Goal: Information Seeking & Learning: Learn about a topic

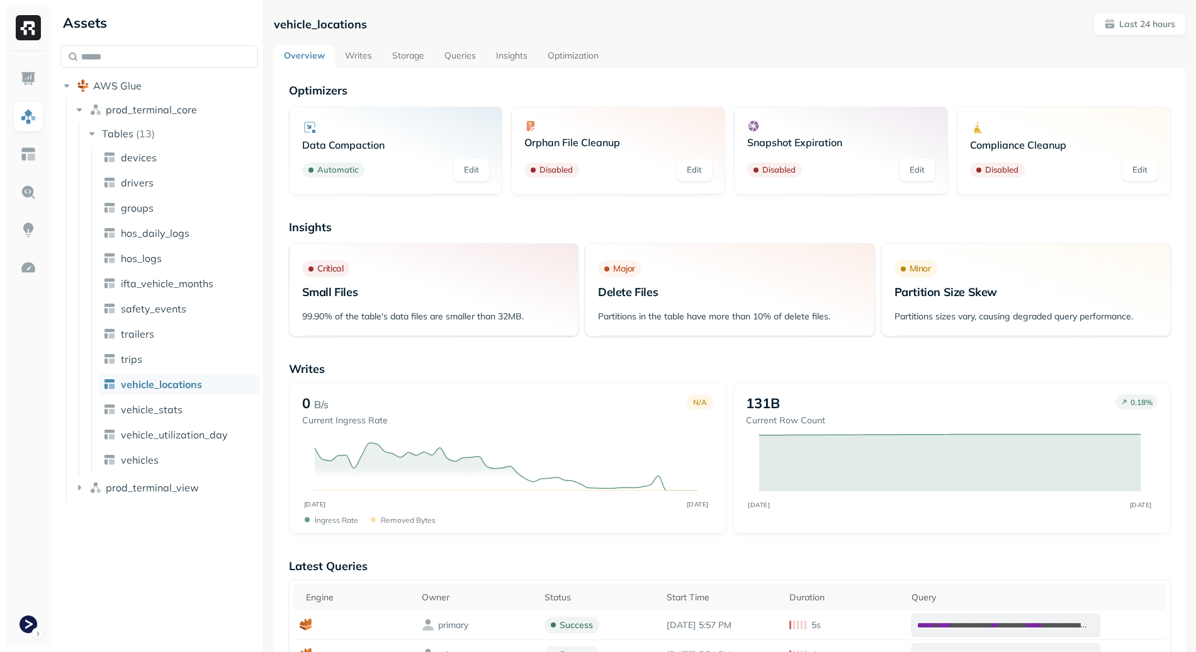
click at [428, 57] on link "Storage" at bounding box center [408, 56] width 52 height 23
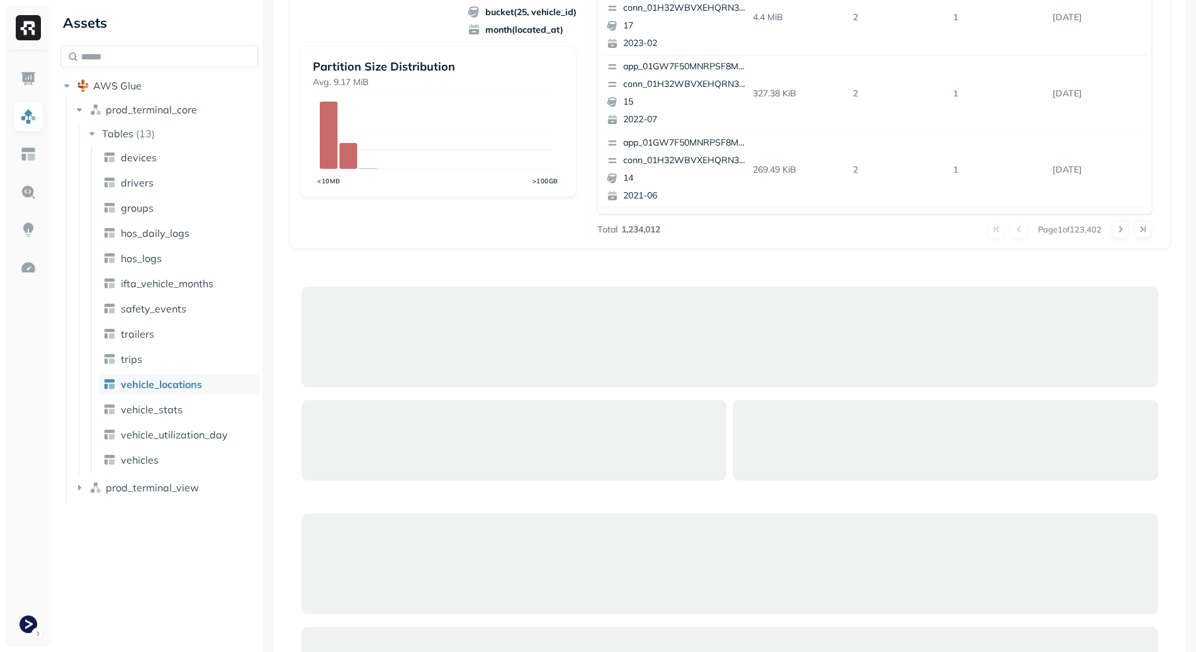
scroll to position [122, 0]
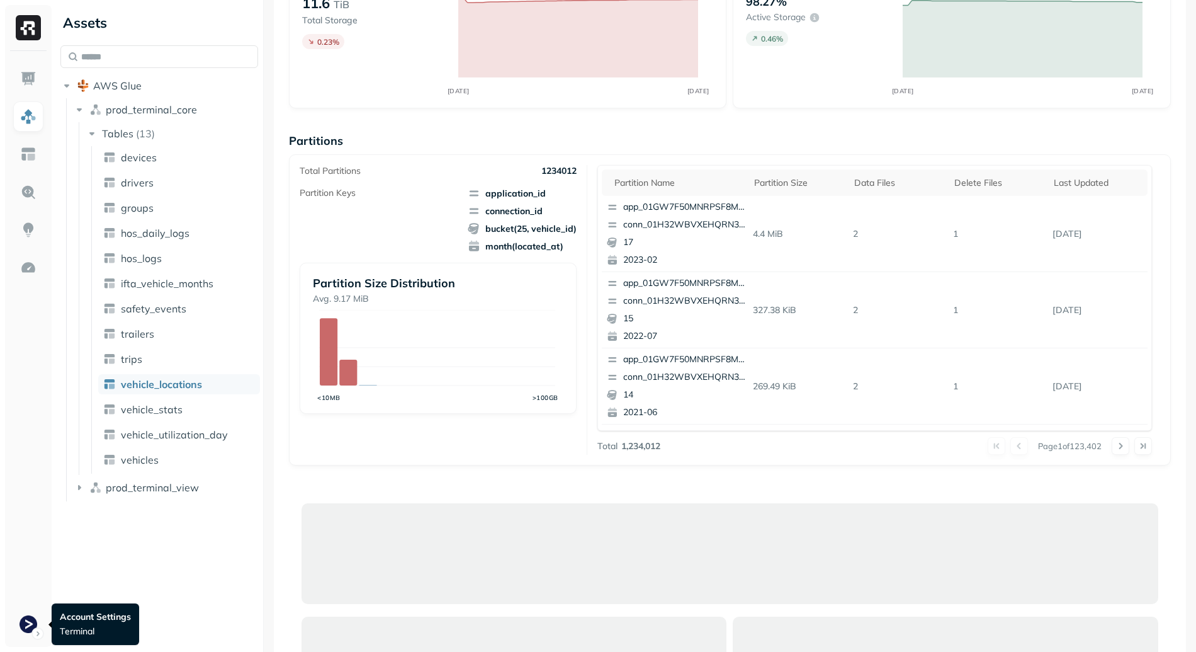
click at [23, 620] on html "Assets AWS Glue prod_terminal_core Tables ( 13 ) devices drivers groups hos_dai…" at bounding box center [598, 326] width 1196 height 652
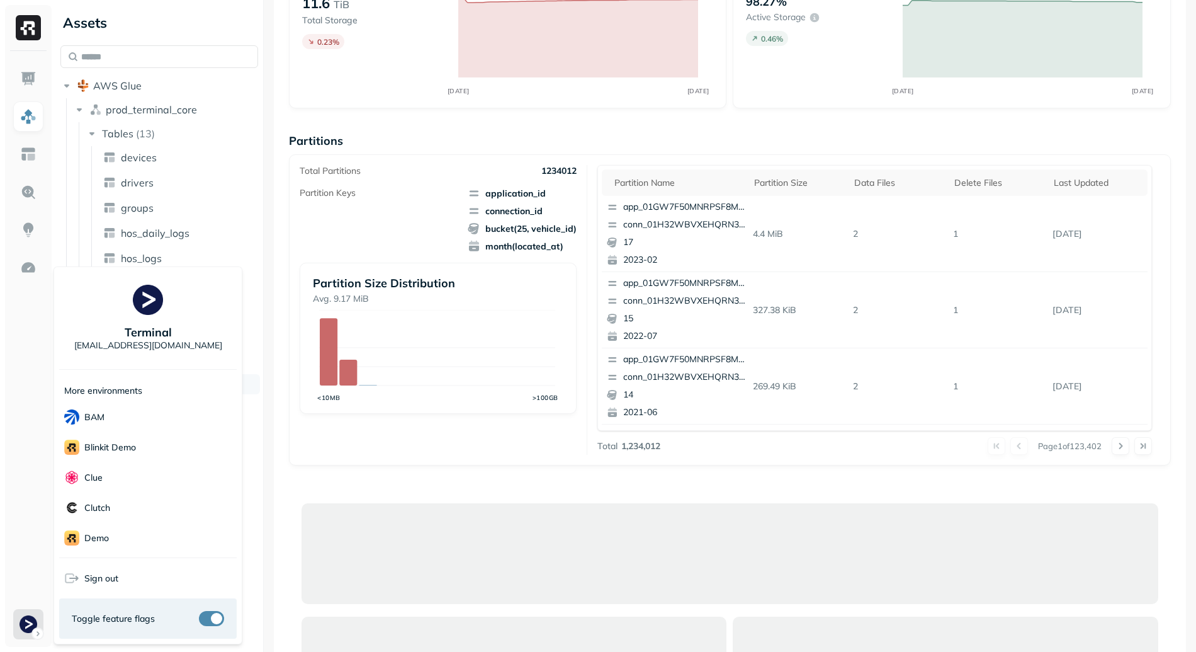
click at [219, 627] on div "Toggle feature flags" at bounding box center [148, 618] width 178 height 40
click at [217, 619] on button "button" at bounding box center [211, 618] width 25 height 15
click at [363, 458] on html "Assets AWS Glue prod_terminal_core Tables ( 13 ) devices drivers groups hos_dai…" at bounding box center [598, 326] width 1196 height 652
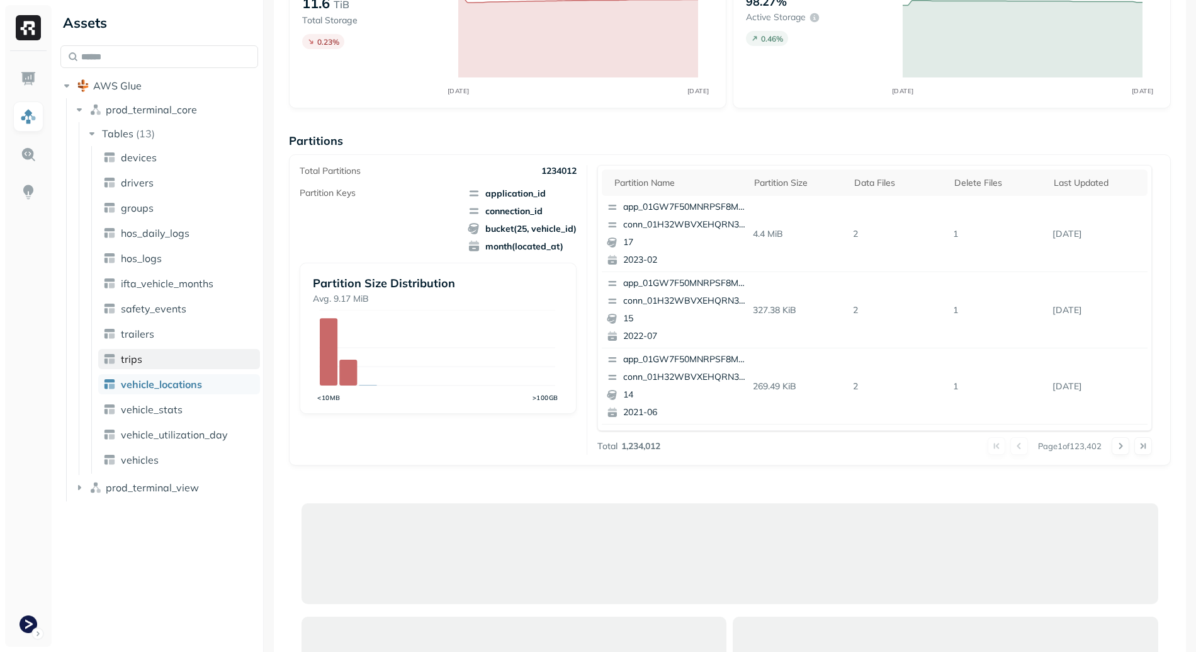
click at [174, 350] on link "trips" at bounding box center [179, 359] width 162 height 20
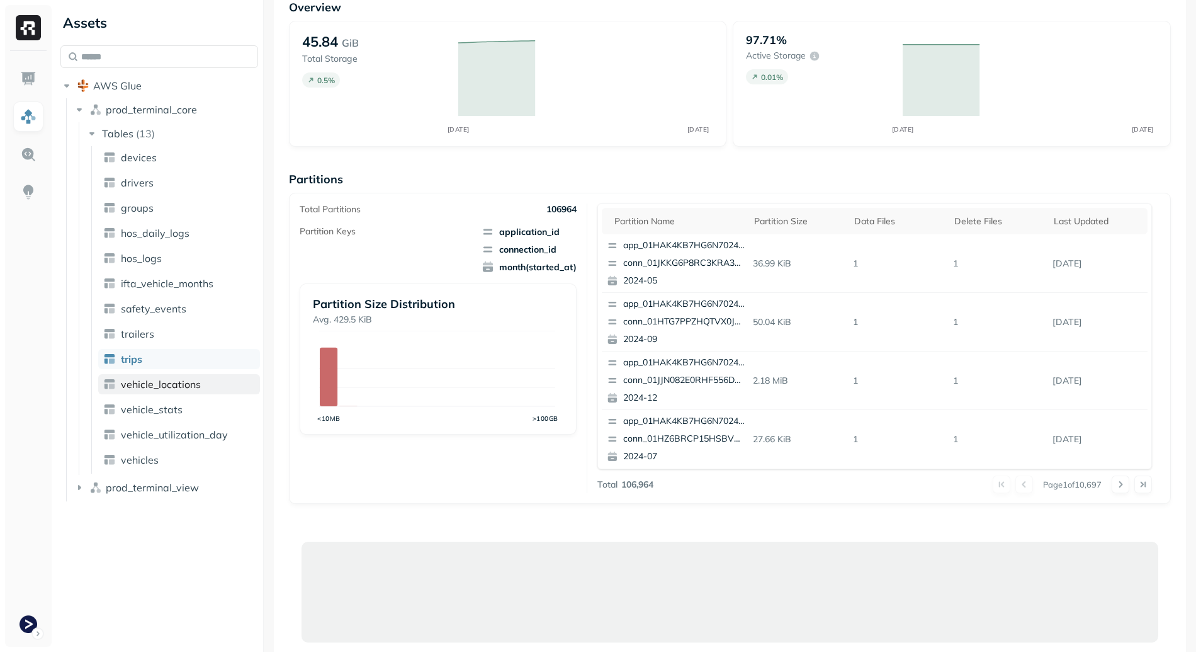
click at [185, 375] on link "vehicle_locations" at bounding box center [179, 384] width 162 height 20
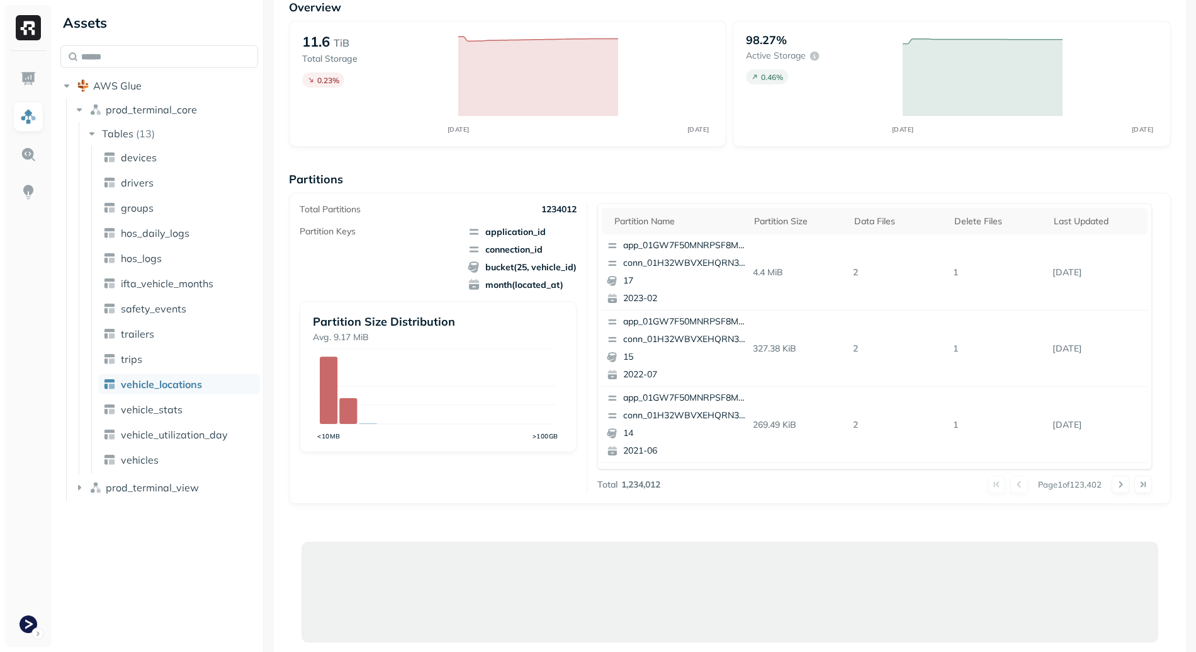
scroll to position [435, 0]
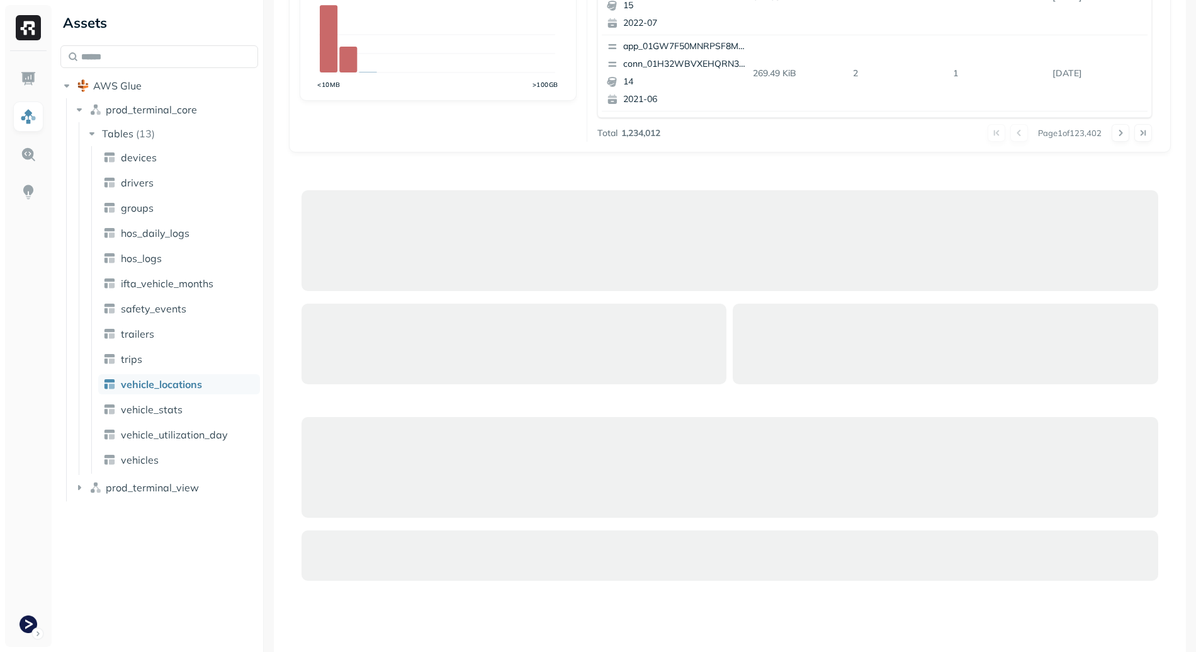
click at [183, 295] on ul "devices drivers groups hos_daily_logs hos_logs ifta_vehicle_months safety_event…" at bounding box center [175, 309] width 169 height 327
click at [186, 309] on link "safety_events" at bounding box center [179, 308] width 162 height 20
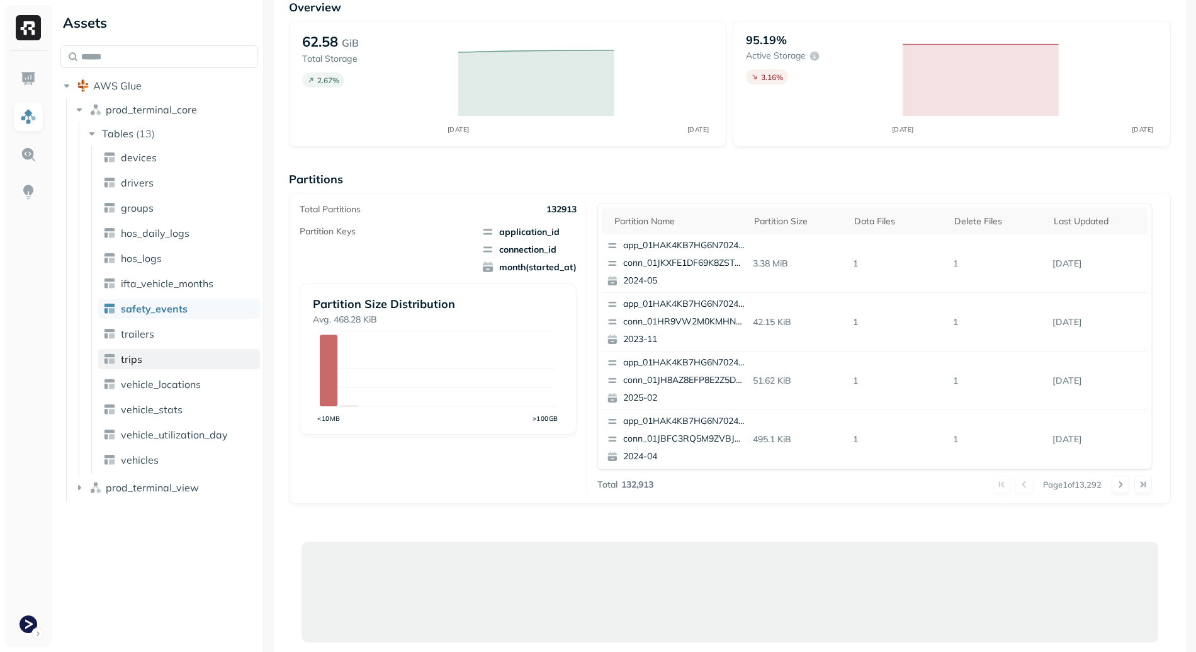
click at [181, 354] on link "trips" at bounding box center [179, 359] width 162 height 20
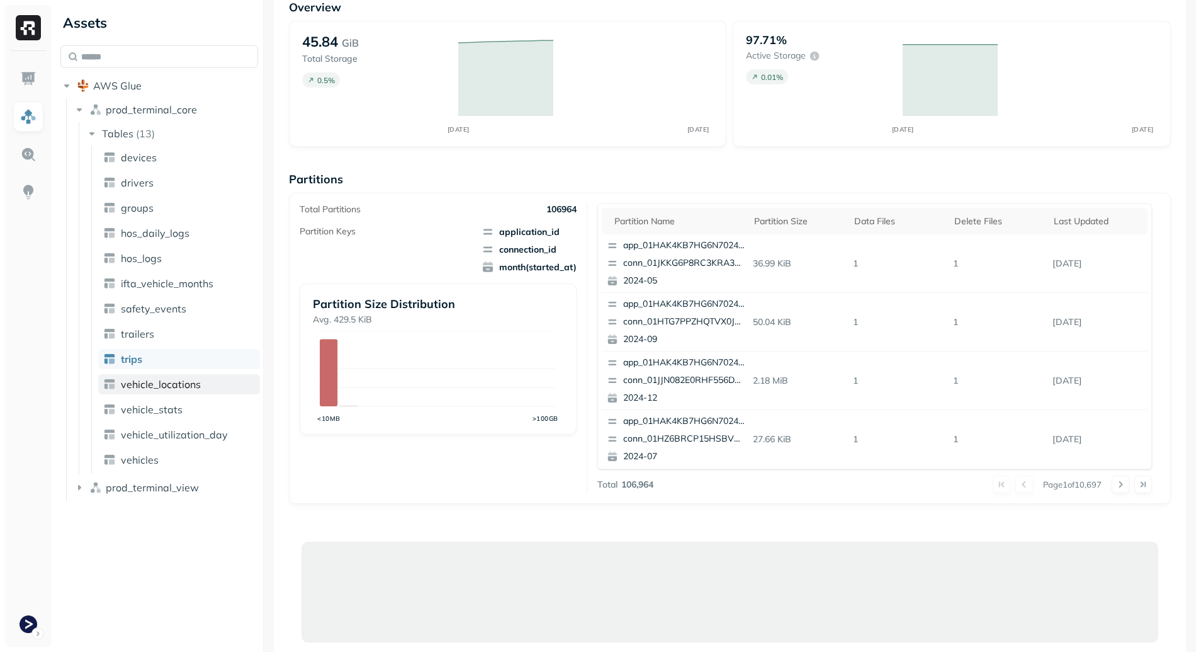
click at [202, 390] on link "vehicle_locations" at bounding box center [179, 384] width 162 height 20
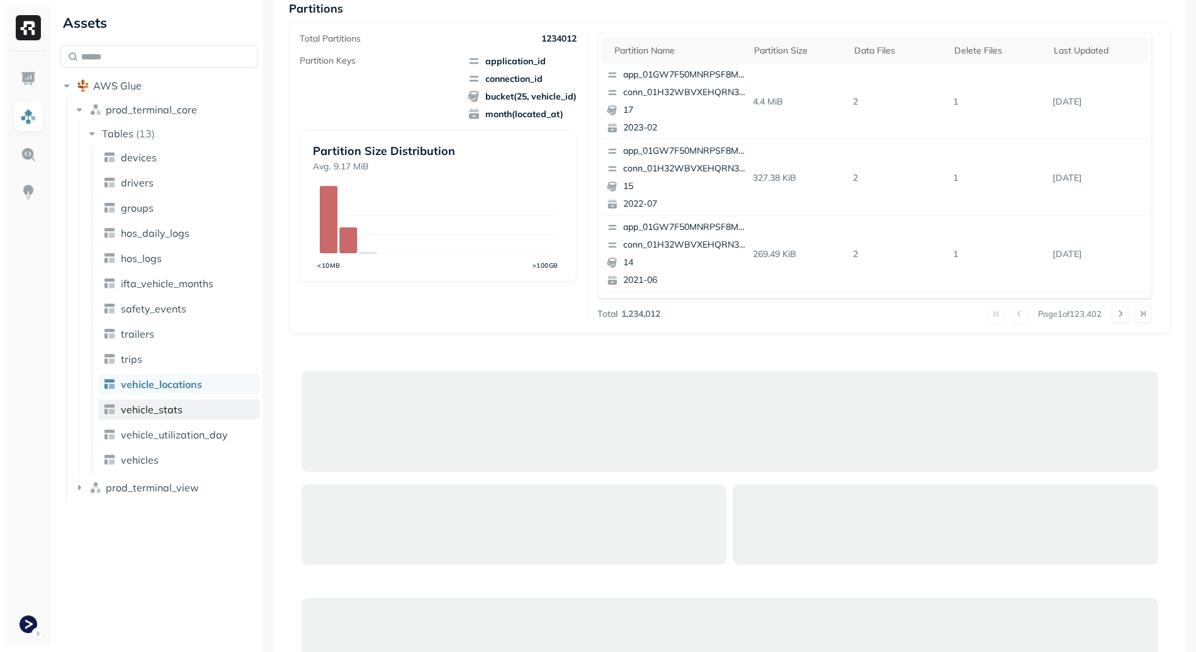
scroll to position [246, 0]
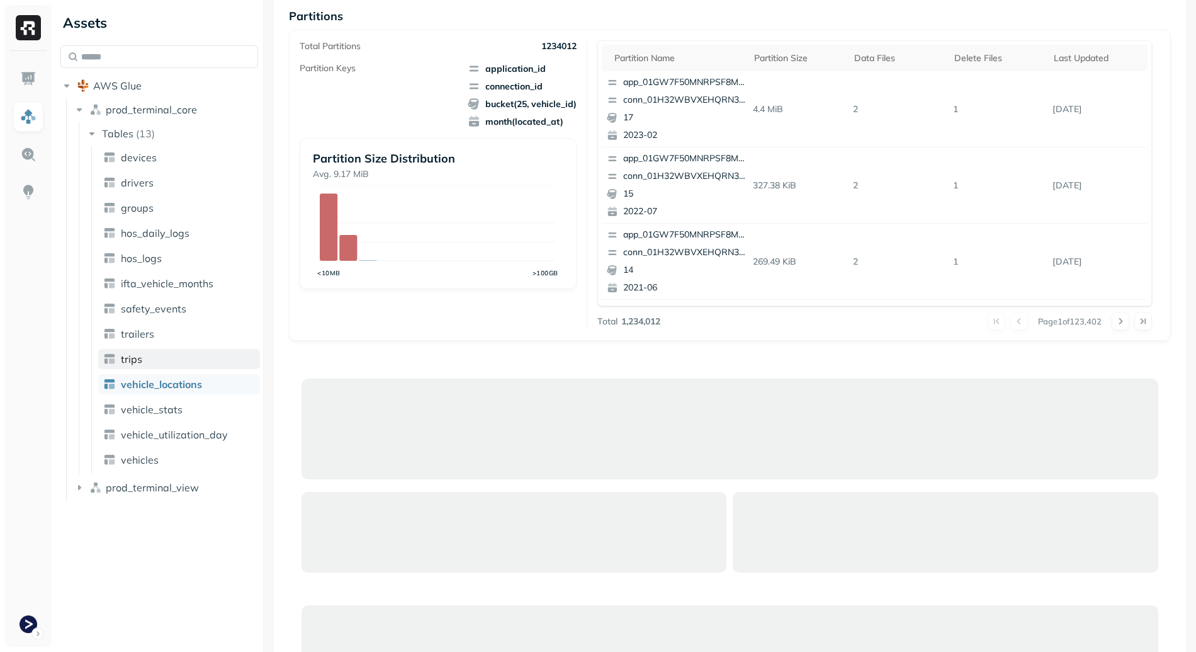
click at [164, 361] on link "trips" at bounding box center [179, 359] width 162 height 20
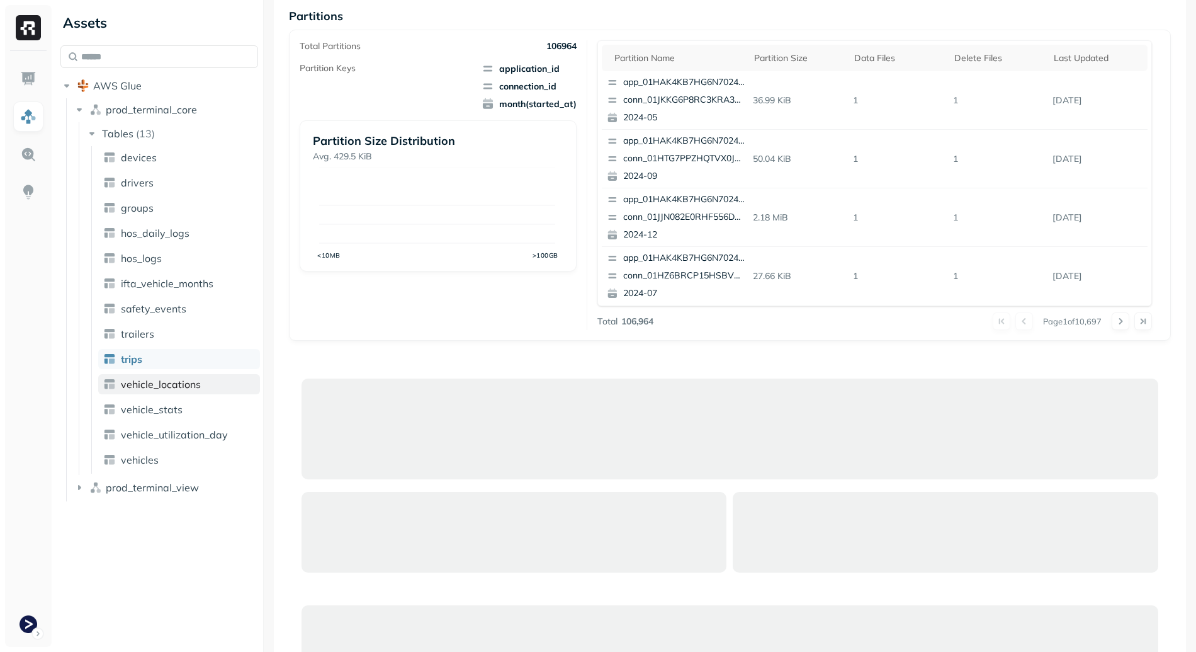
scroll to position [83, 0]
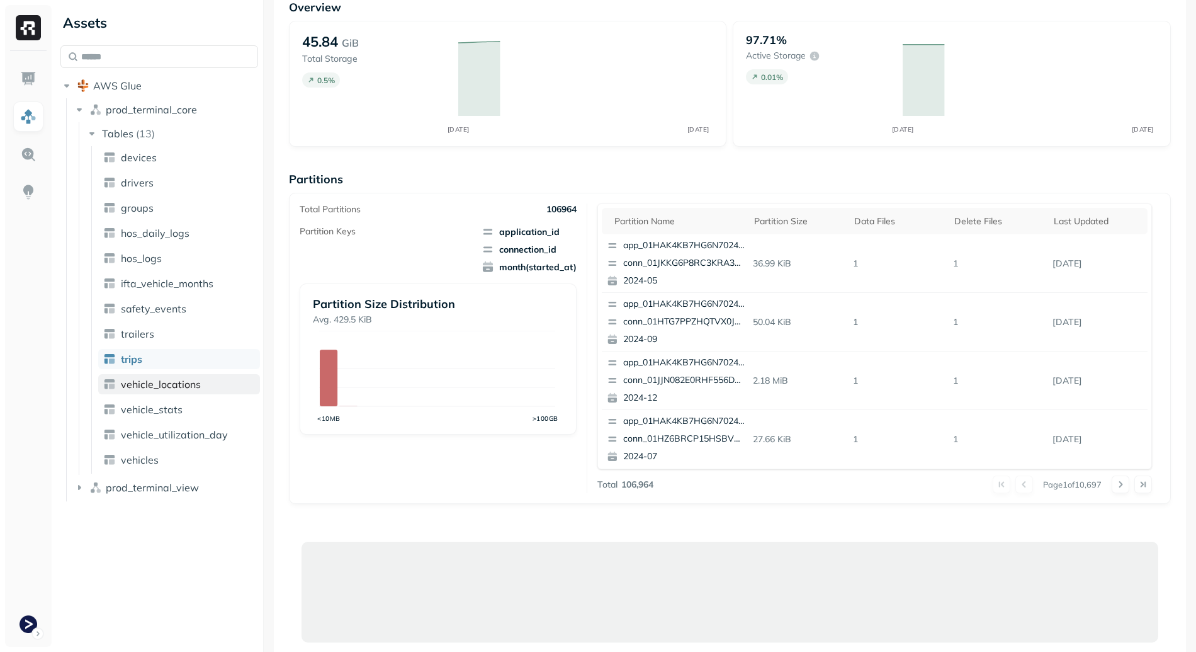
click at [183, 382] on span "vehicle_locations" at bounding box center [161, 384] width 80 height 13
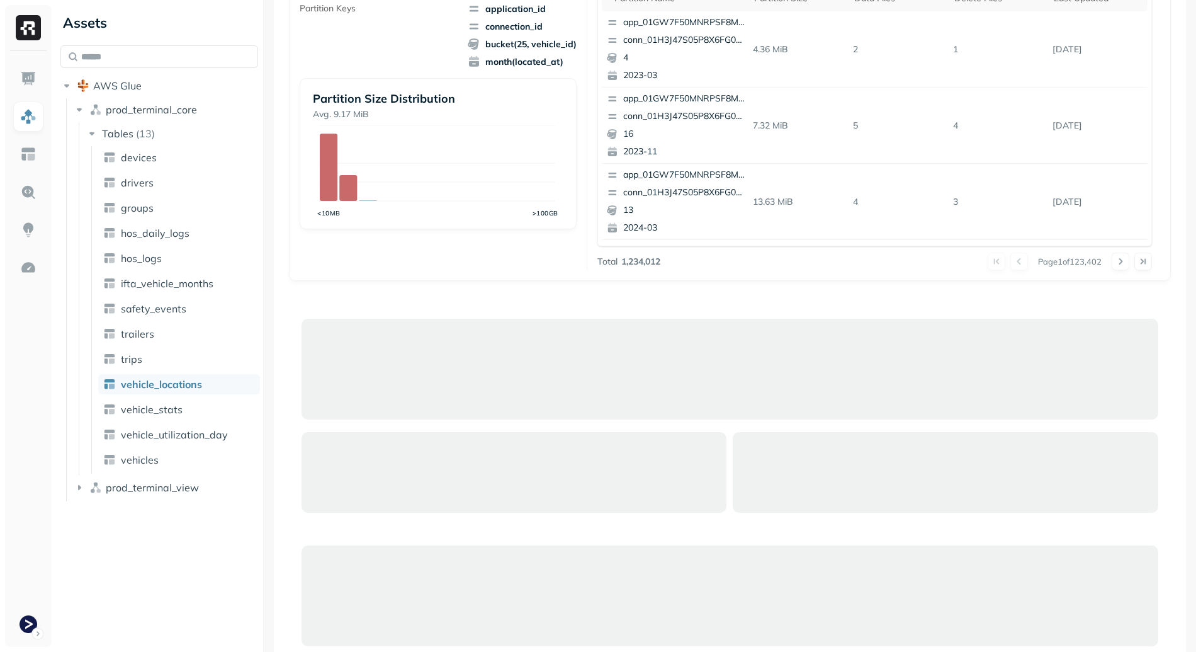
scroll to position [371, 0]
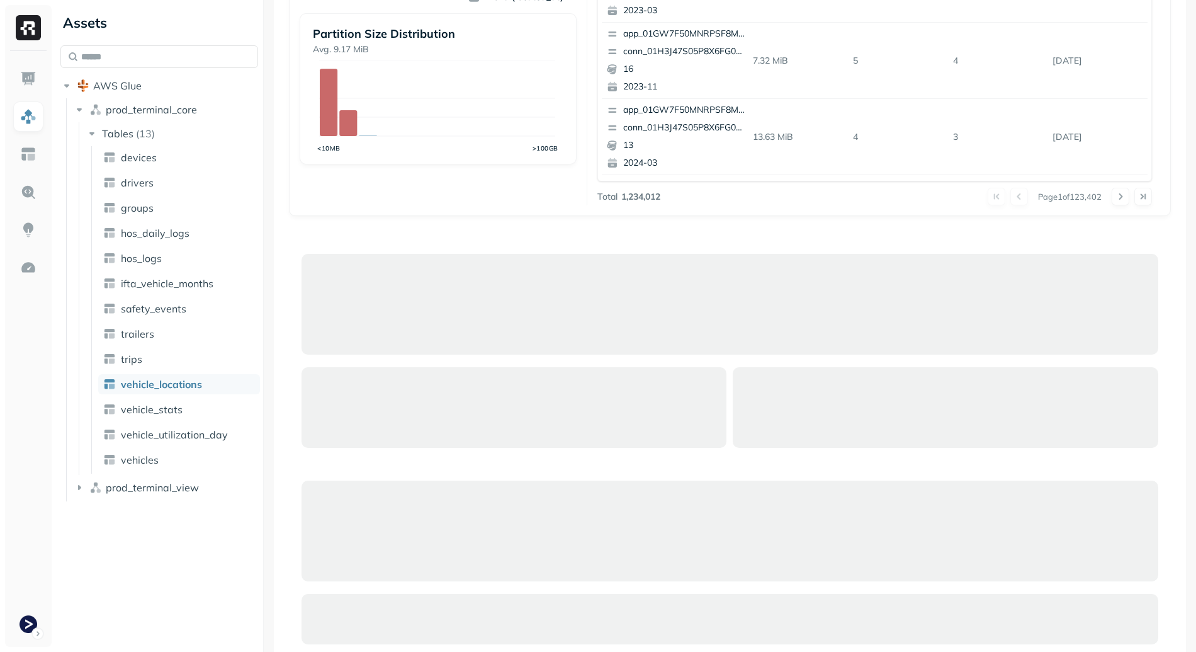
click at [8, 627] on div at bounding box center [28, 349] width 47 height 596
click at [17, 628] on html "Assets AWS Glue prod_terminal_core Tables ( 13 ) devices drivers groups hos_dai…" at bounding box center [598, 326] width 1196 height 652
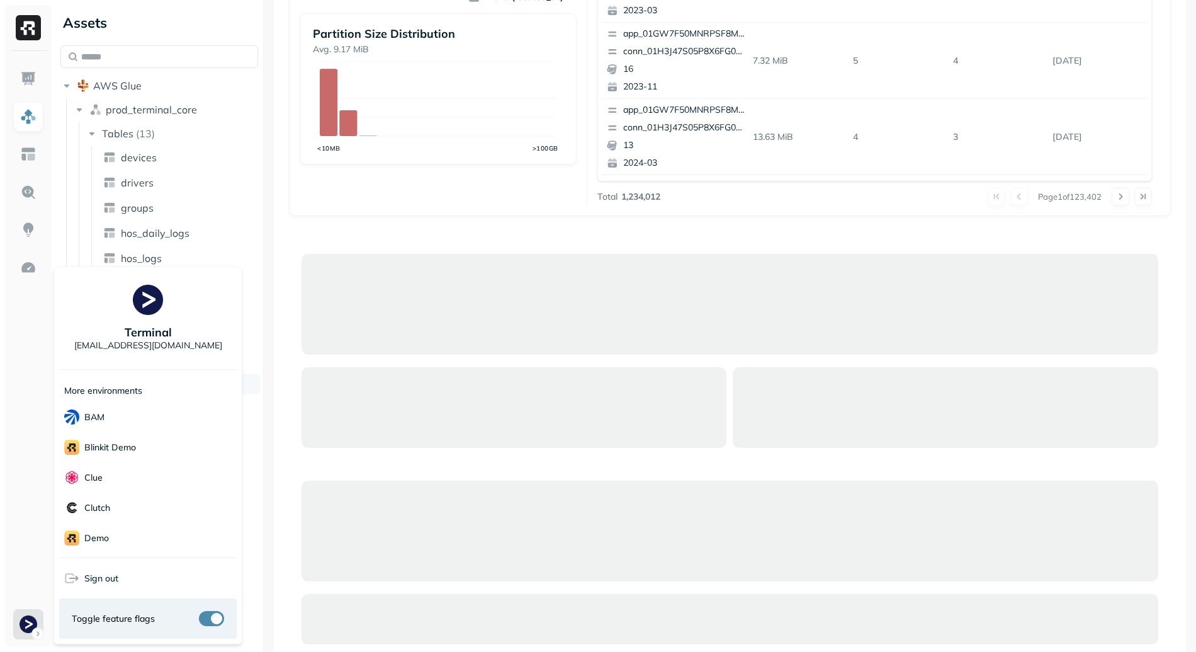
click at [370, 479] on html "Assets AWS Glue prod_terminal_core Tables ( 13 ) devices drivers groups hos_dai…" at bounding box center [598, 326] width 1196 height 652
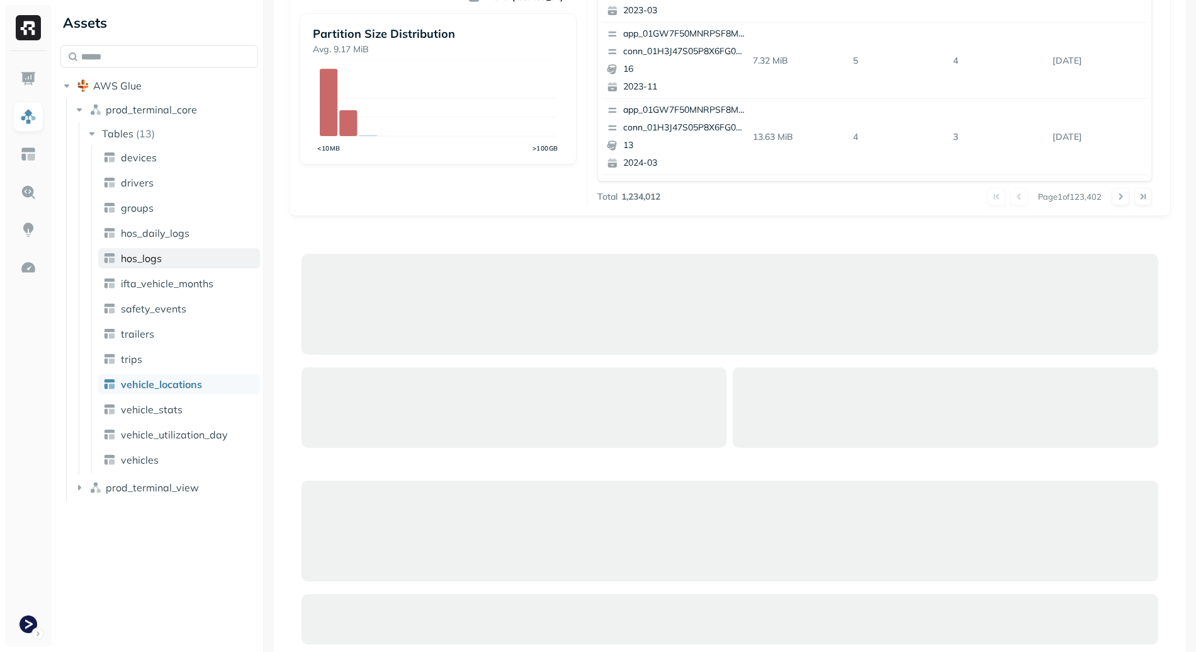
click at [184, 257] on link "hos_logs" at bounding box center [179, 258] width 162 height 20
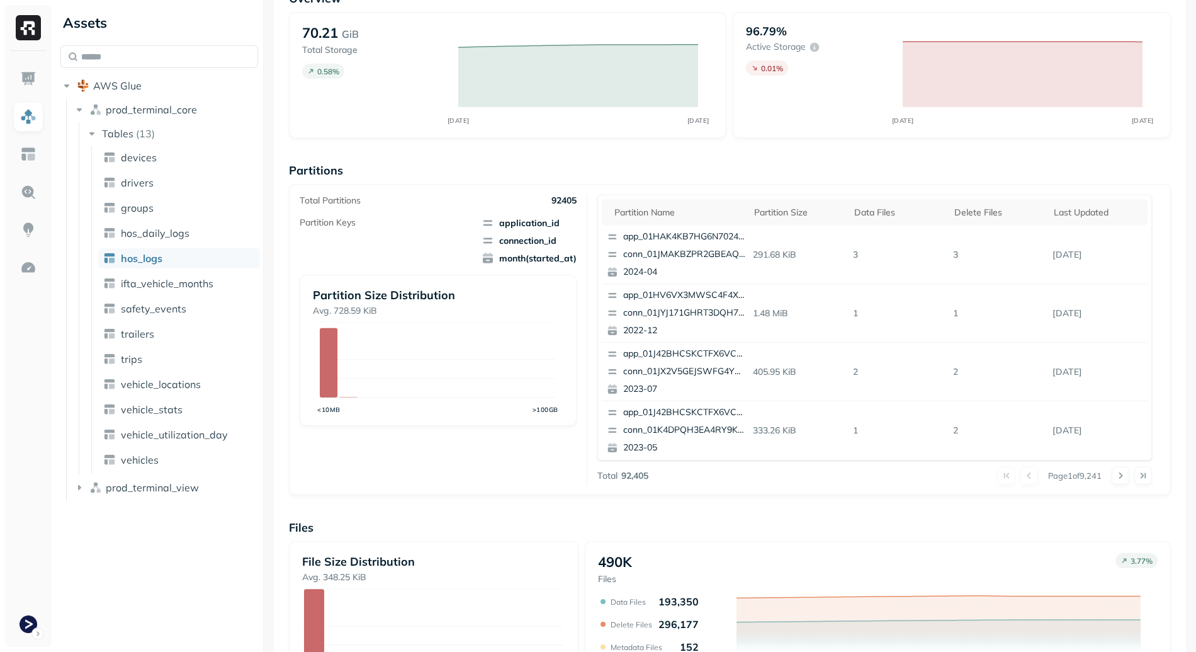
scroll to position [311, 0]
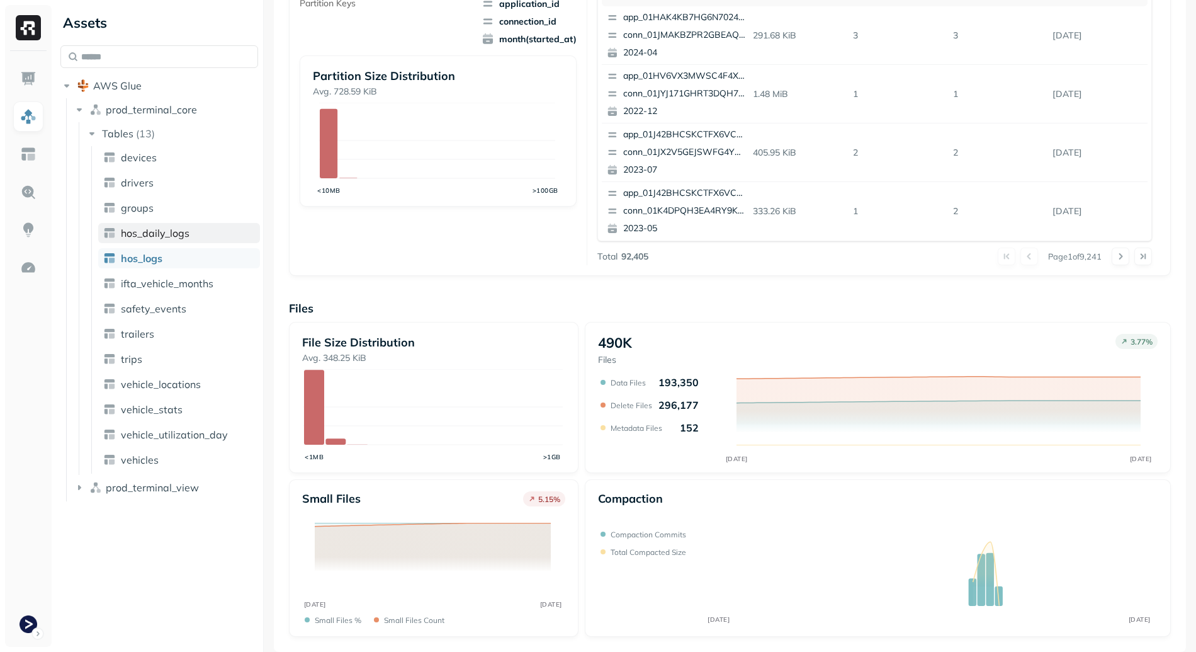
click at [179, 242] on link "hos_daily_logs" at bounding box center [179, 233] width 162 height 20
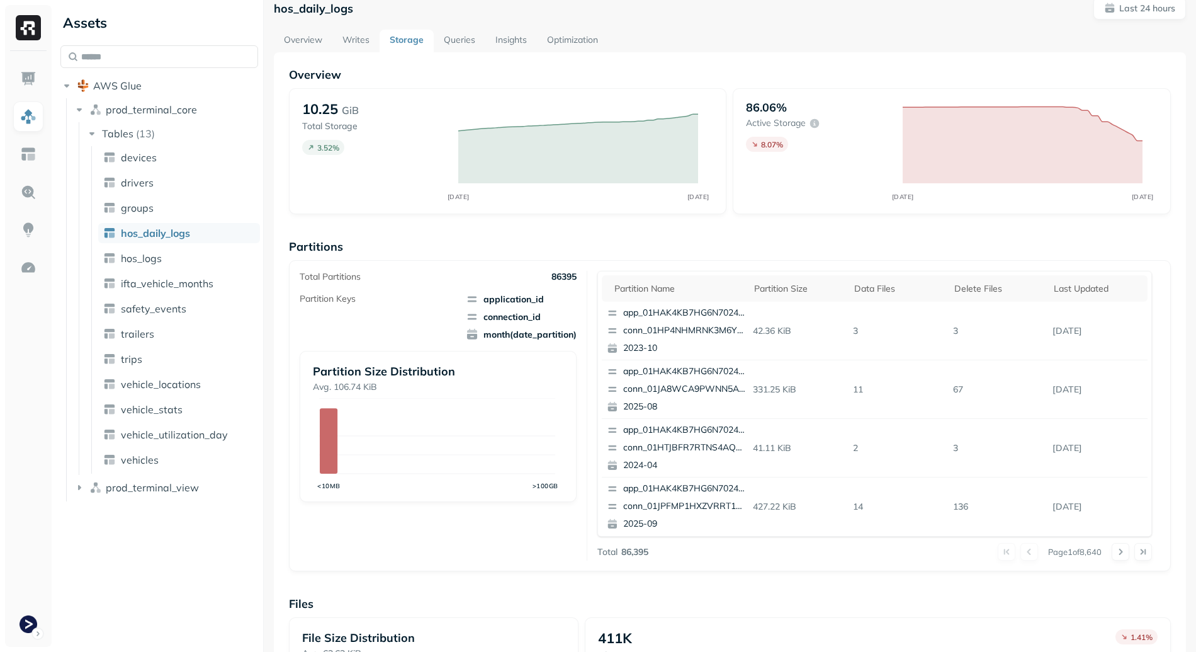
scroll to position [311, 0]
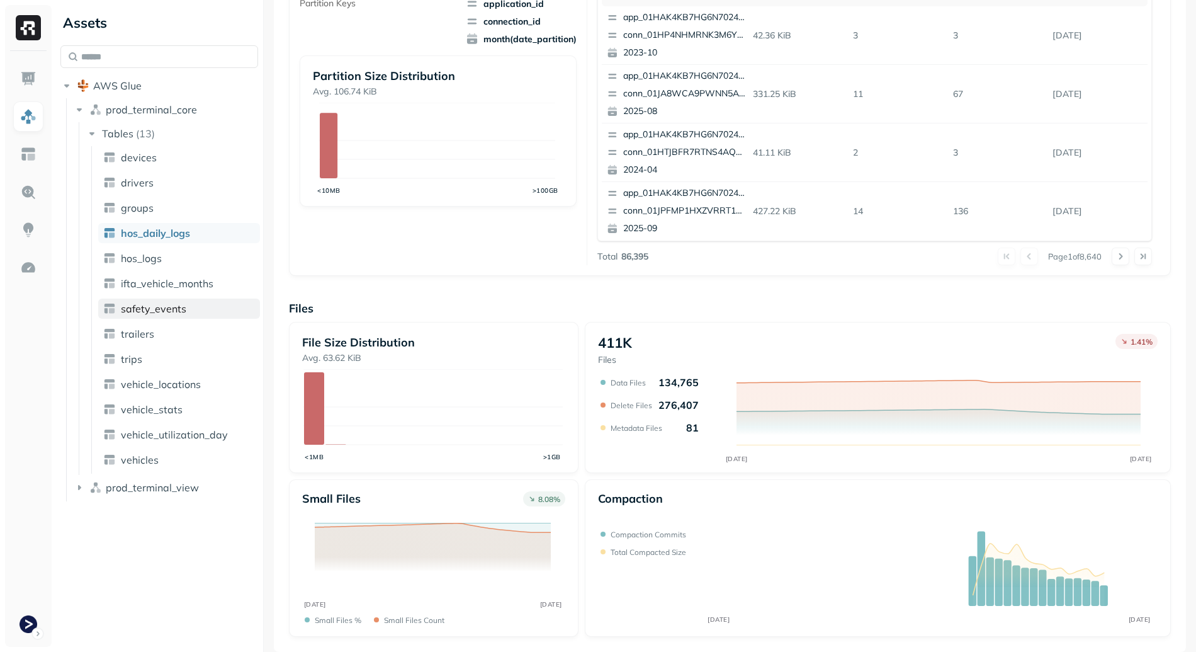
click at [135, 301] on link "safety_events" at bounding box center [179, 308] width 162 height 20
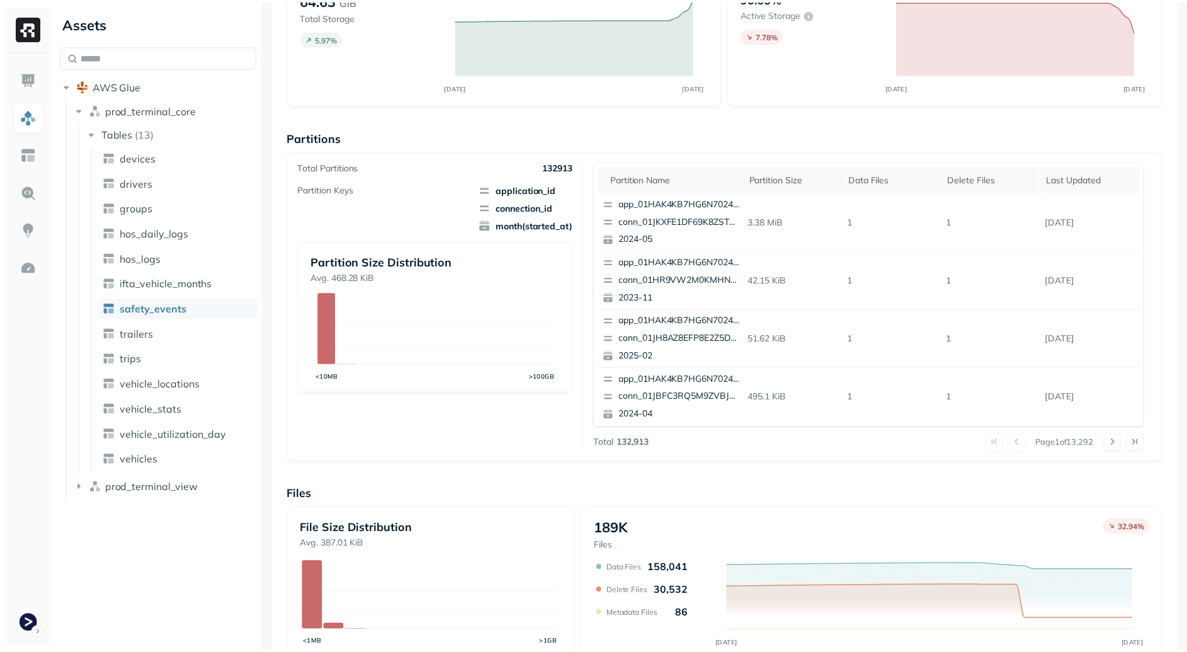
scroll to position [311, 0]
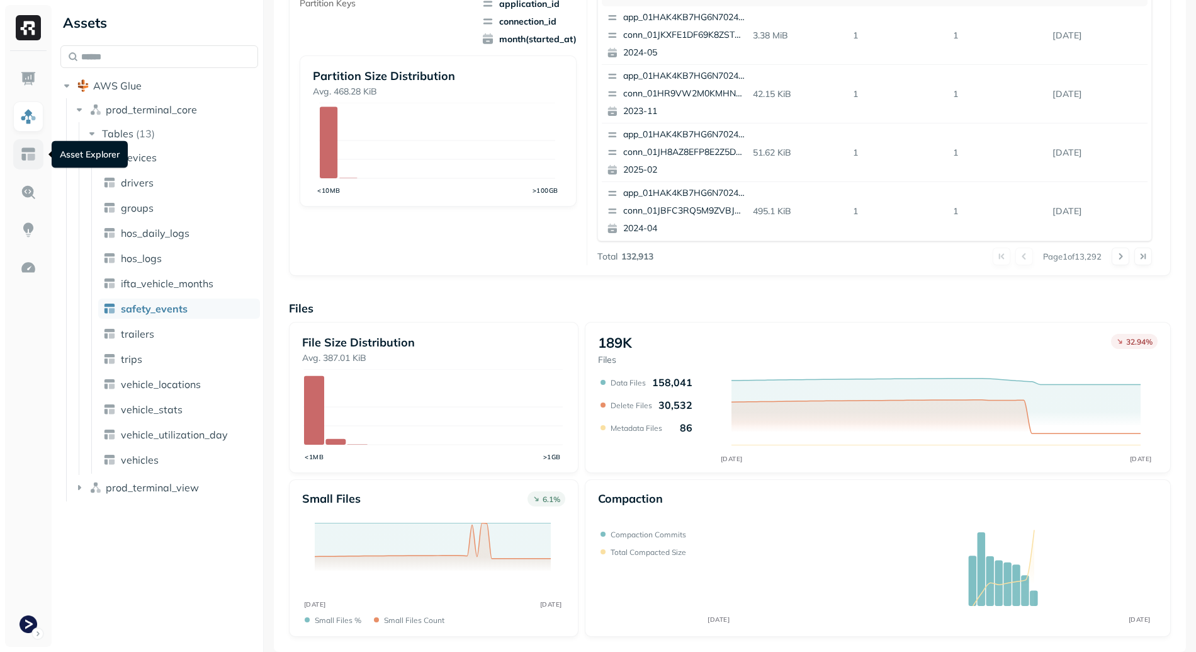
click at [28, 149] on img at bounding box center [28, 154] width 16 height 16
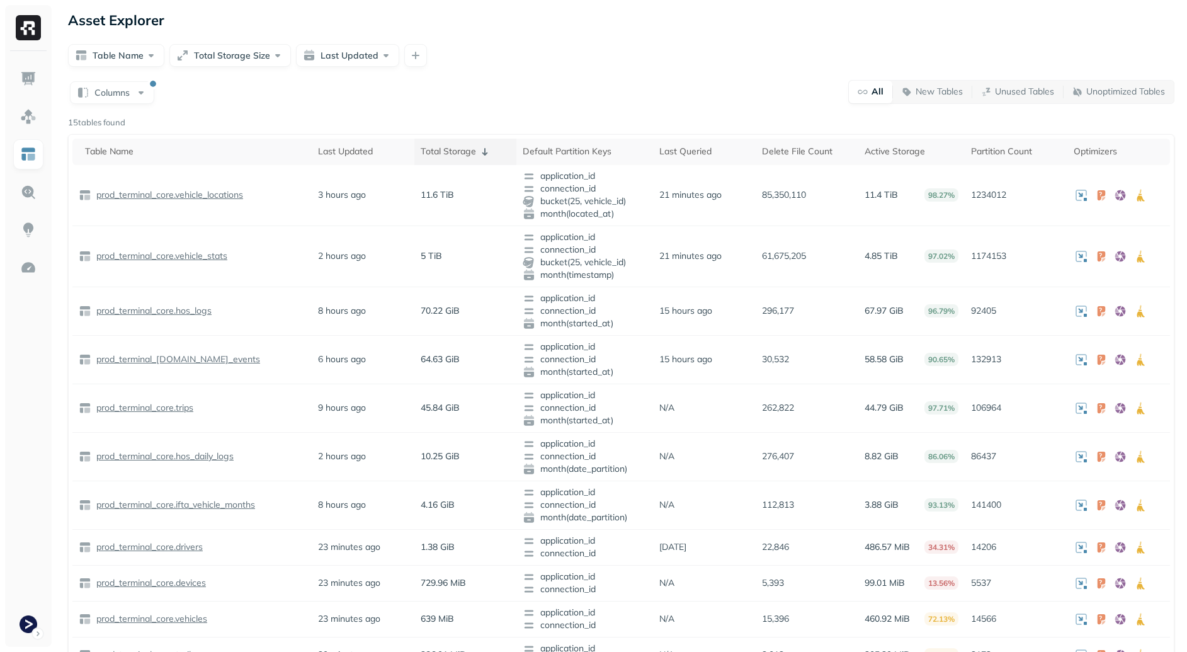
click at [430, 142] on th "Total Storage" at bounding box center [465, 152] width 103 height 26
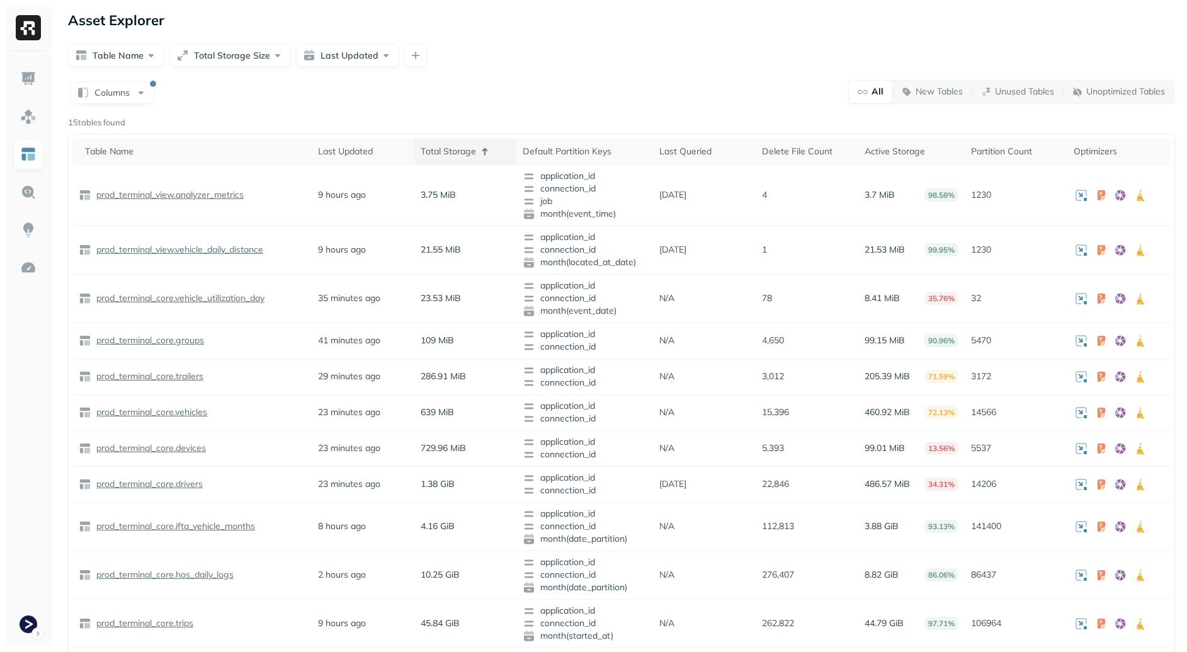
click at [430, 144] on th "Total Storage" at bounding box center [465, 152] width 103 height 26
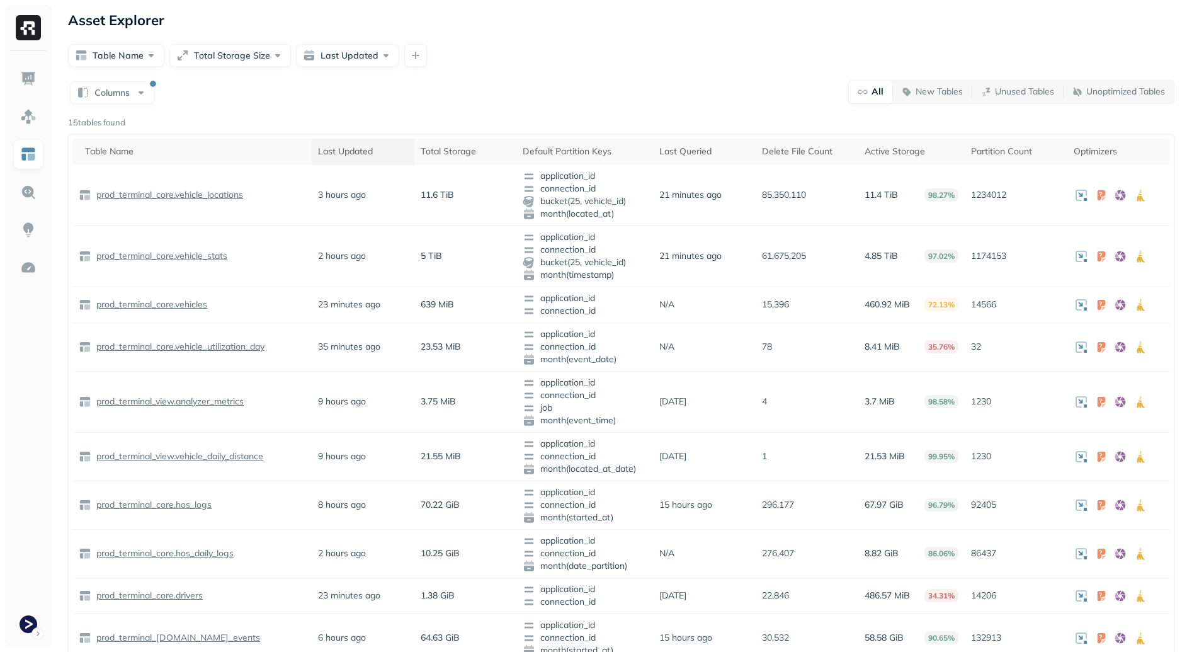
click at [380, 161] on th "Last Updated" at bounding box center [363, 152] width 103 height 26
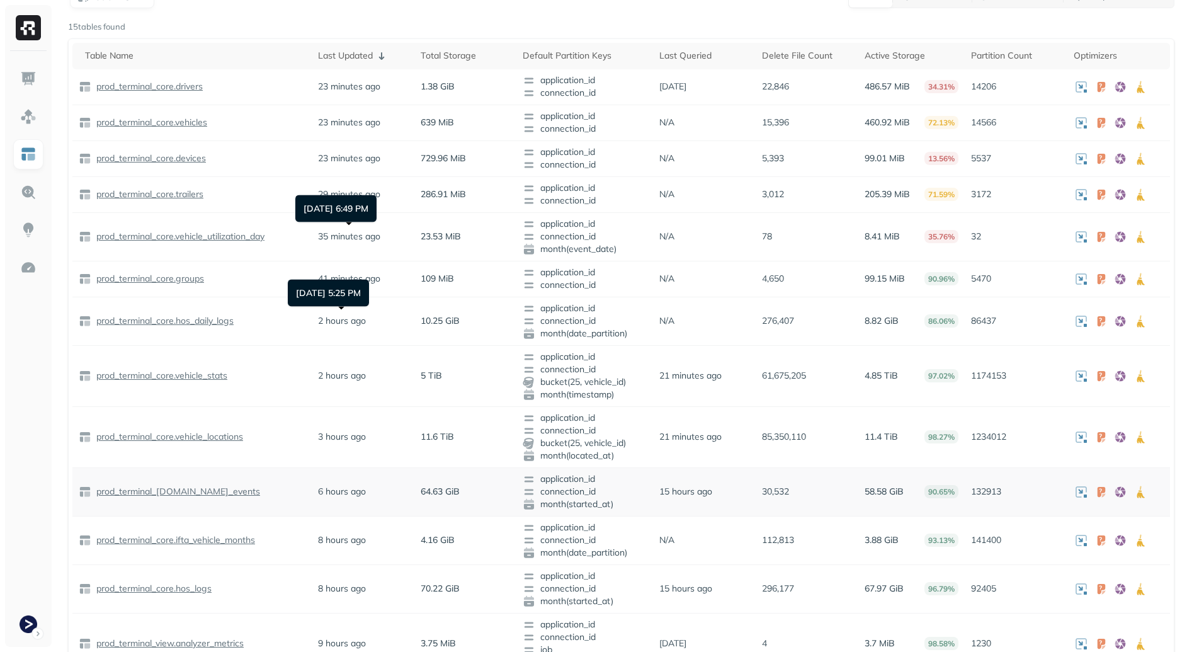
scroll to position [230, 0]
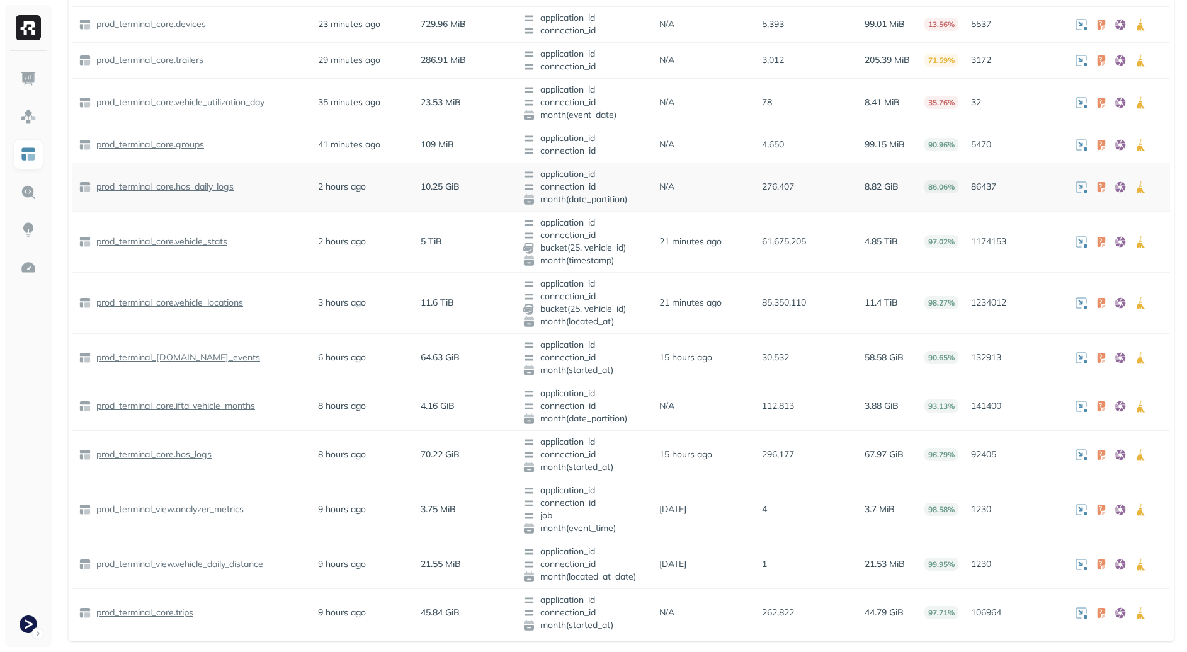
click at [171, 186] on p "prod_terminal_core.hos_daily_logs" at bounding box center [164, 187] width 140 height 12
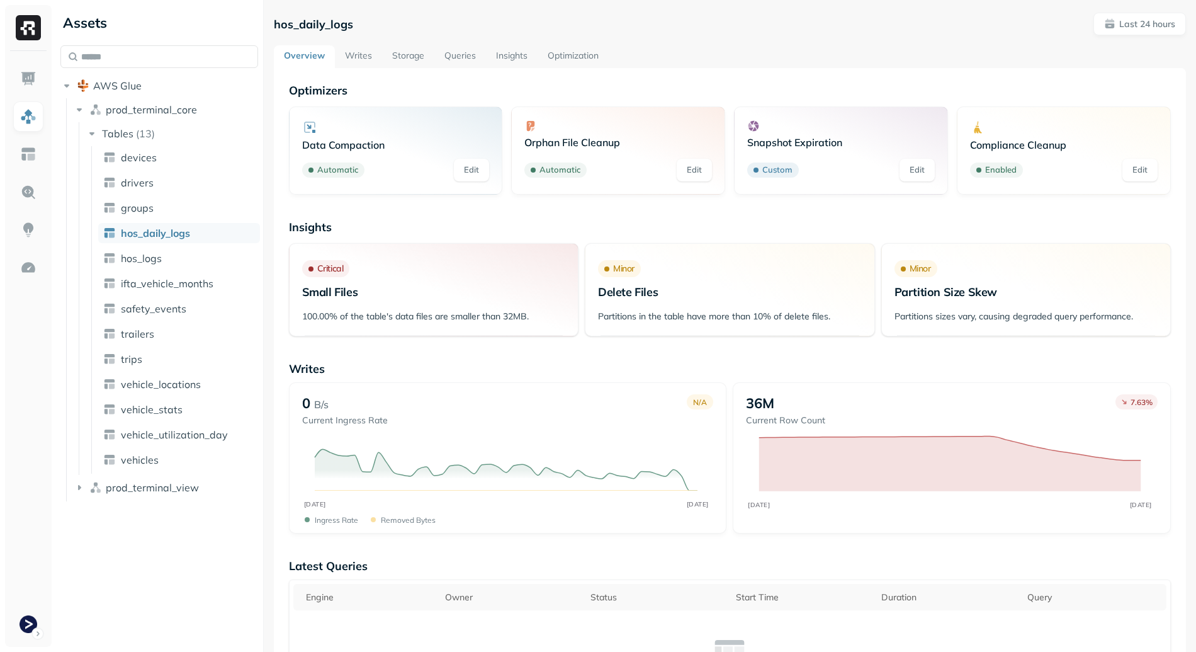
click at [409, 55] on link "Storage" at bounding box center [408, 56] width 52 height 23
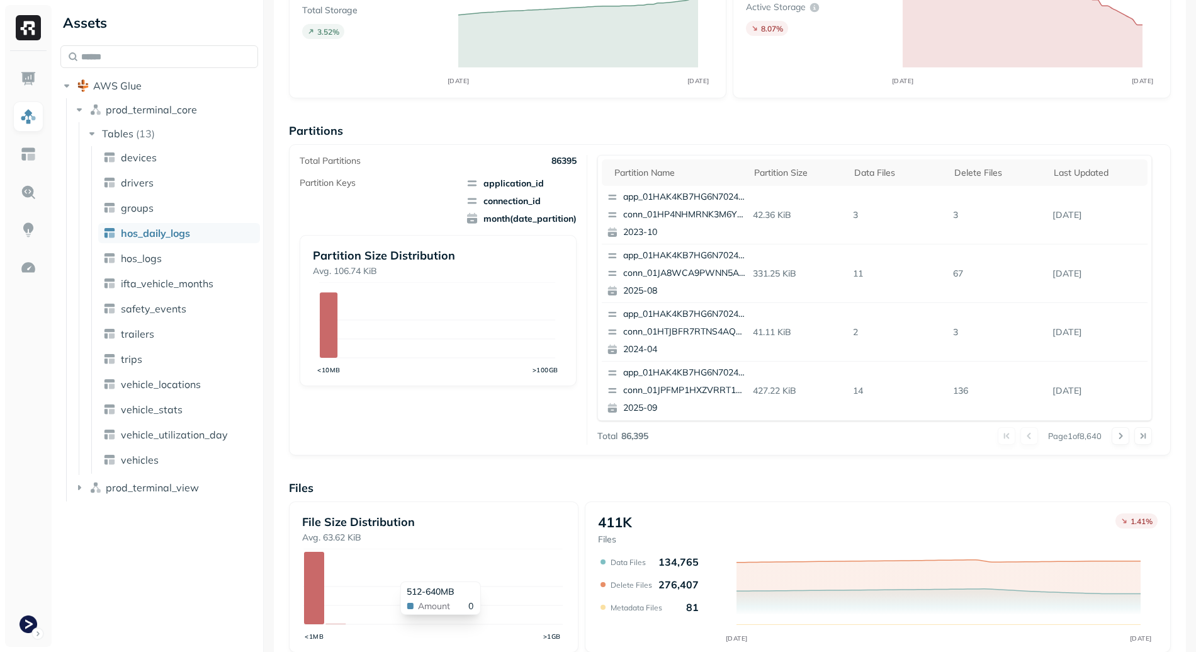
scroll to position [67, 0]
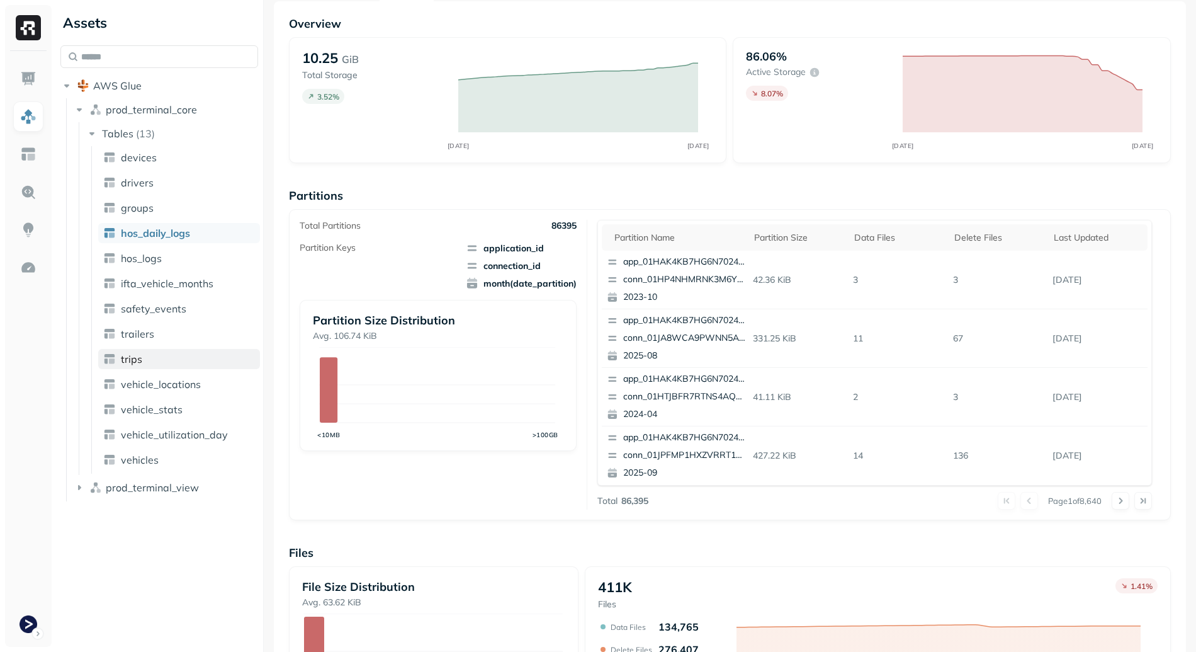
click at [173, 359] on link "trips" at bounding box center [179, 359] width 162 height 20
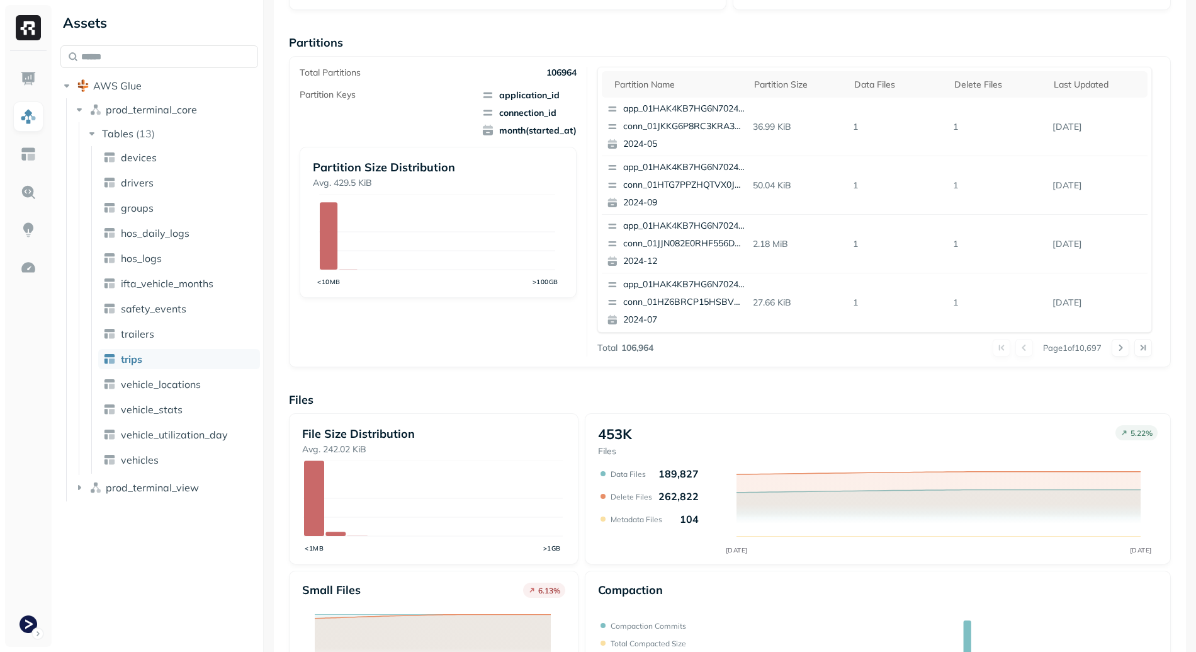
scroll to position [311, 0]
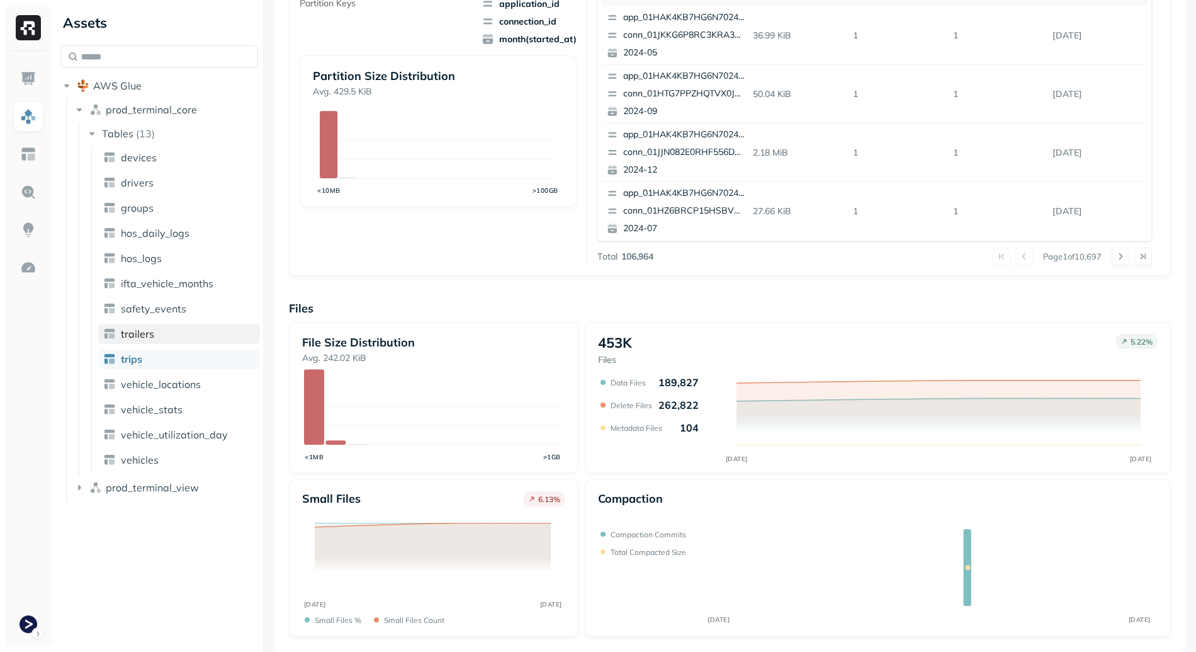
click at [164, 336] on link "trailers" at bounding box center [179, 334] width 162 height 20
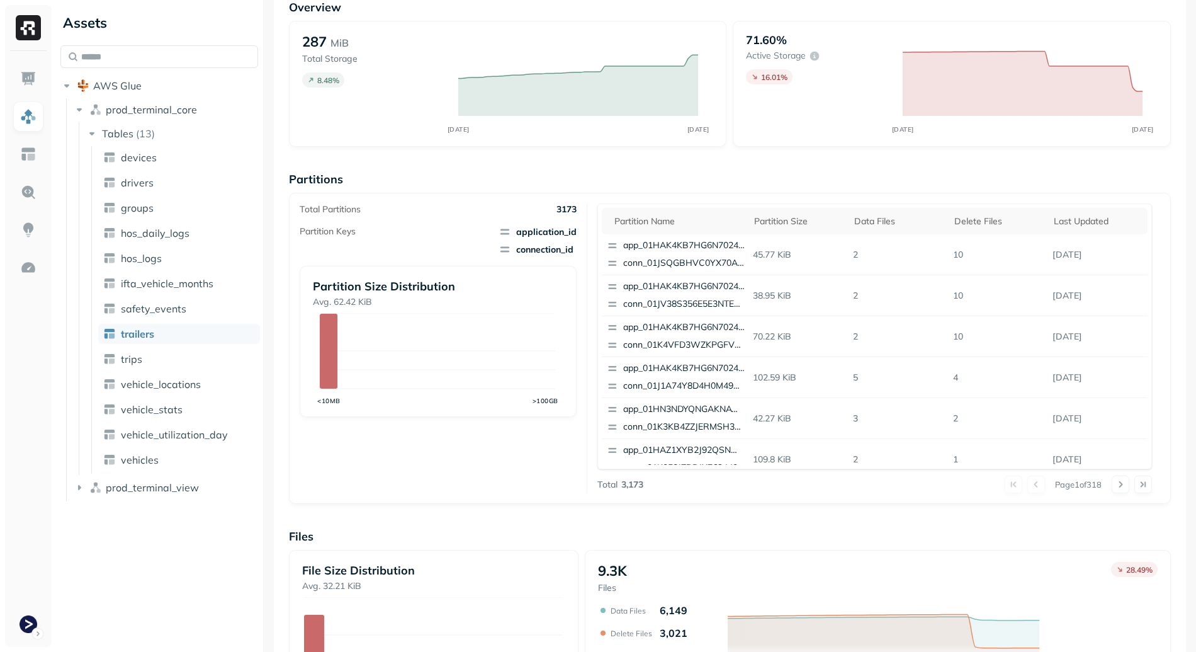
scroll to position [311, 0]
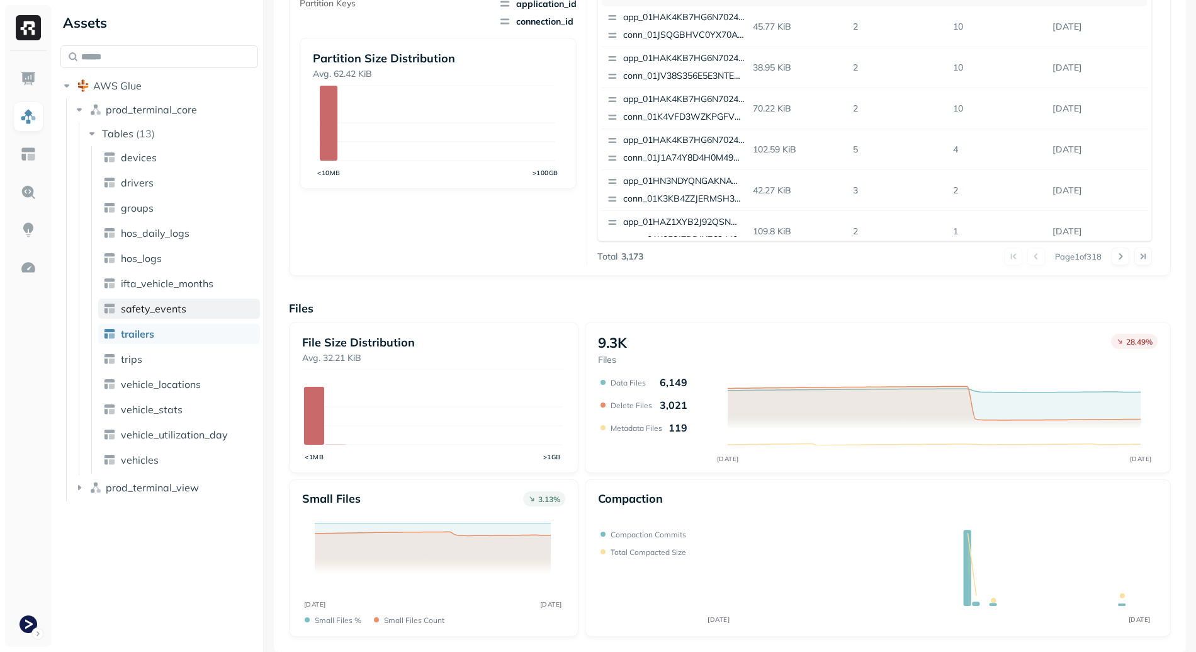
click at [201, 312] on link "safety_events" at bounding box center [179, 308] width 162 height 20
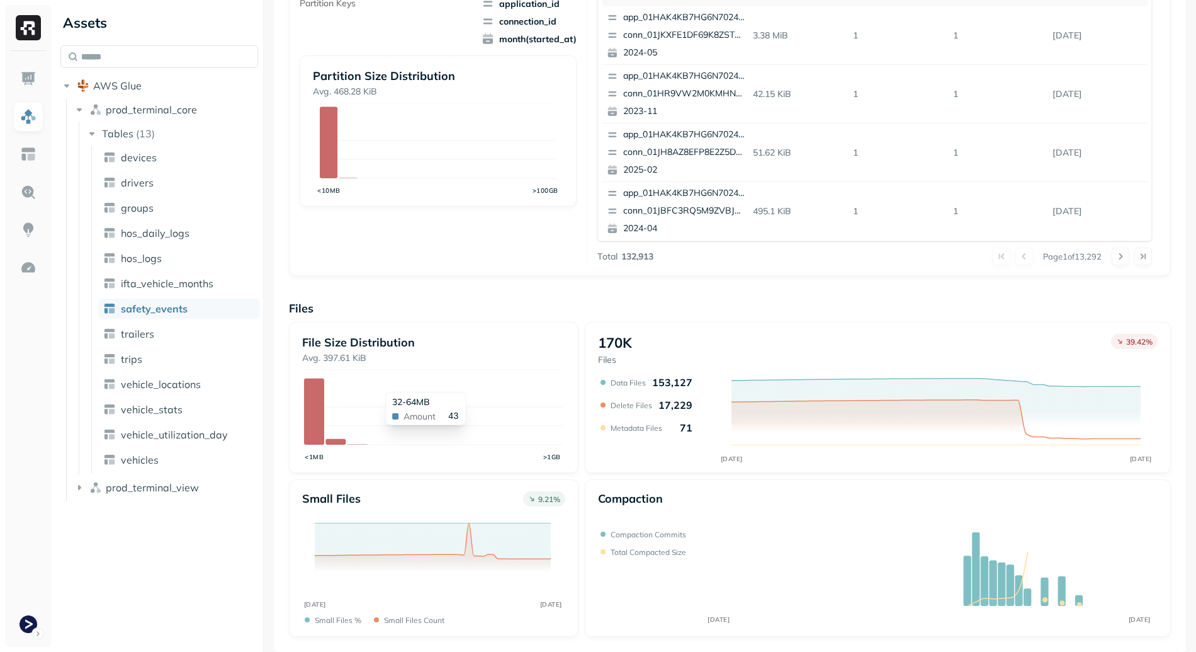
scroll to position [26, 0]
